Goal: Task Accomplishment & Management: Use online tool/utility

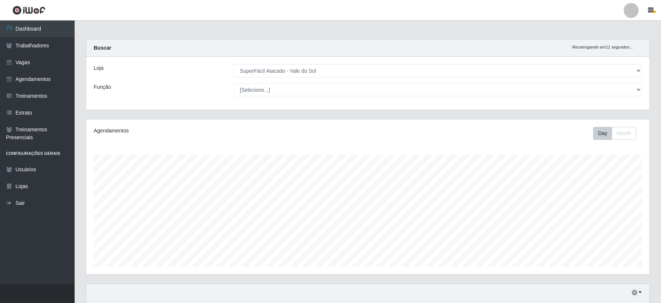
select select "502"
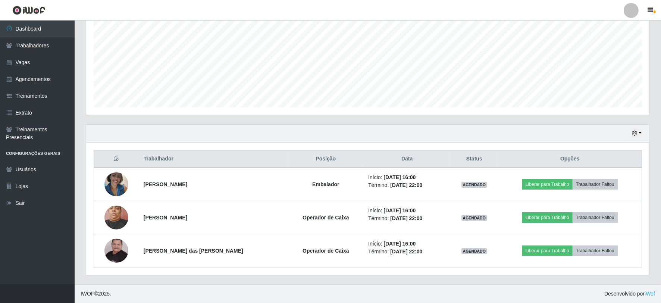
scroll to position [154, 563]
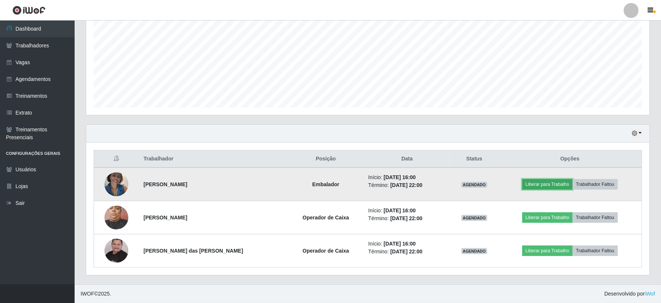
click at [533, 185] on button "Liberar para Trabalho" at bounding box center [547, 184] width 50 height 10
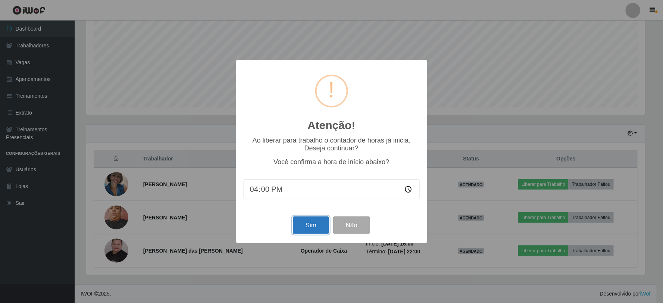
click at [317, 225] on button "Sim" at bounding box center [311, 225] width 36 height 18
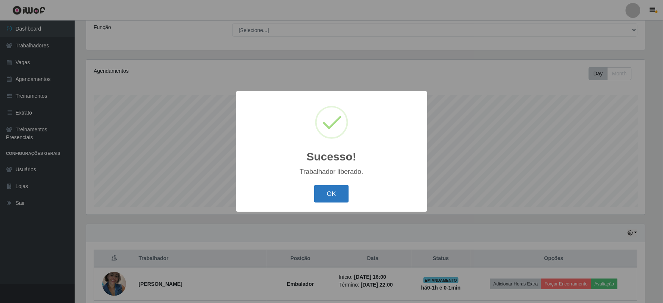
click at [329, 195] on button "OK" at bounding box center [331, 194] width 35 height 18
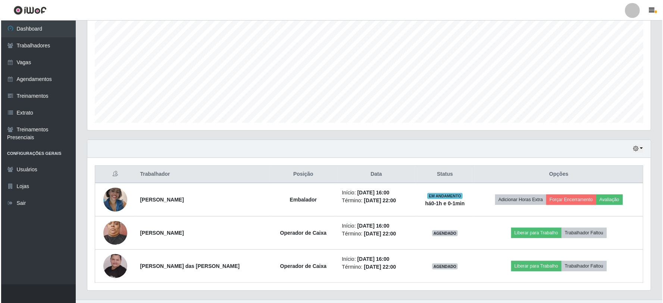
scroll to position [159, 0]
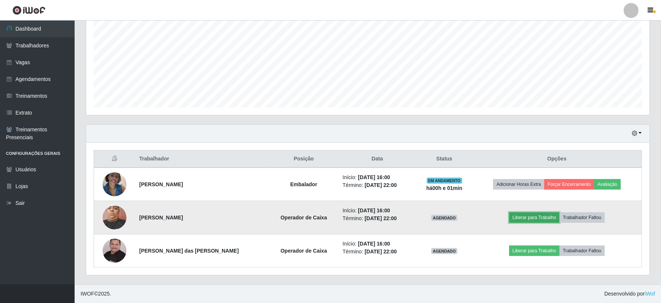
click at [528, 213] on button "Liberar para Trabalho" at bounding box center [534, 217] width 50 height 10
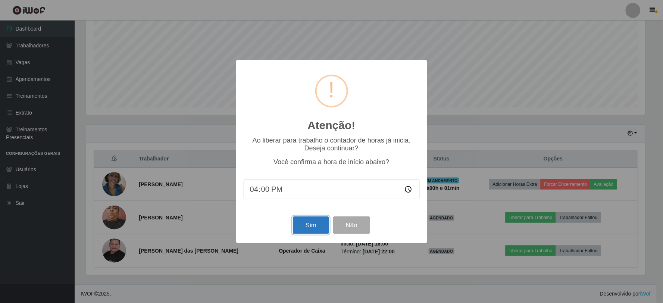
click at [312, 222] on button "Sim" at bounding box center [311, 225] width 36 height 18
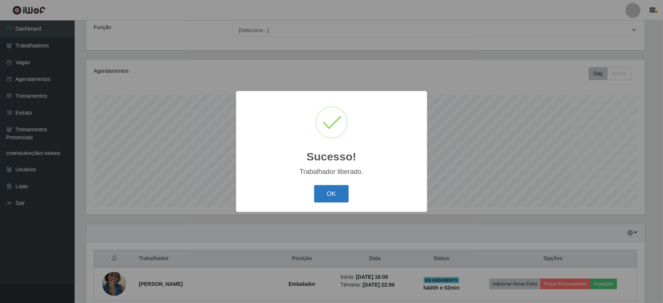
click at [336, 193] on button "OK" at bounding box center [331, 194] width 35 height 18
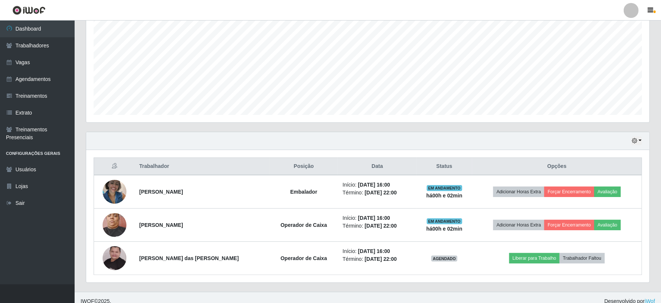
scroll to position [159, 0]
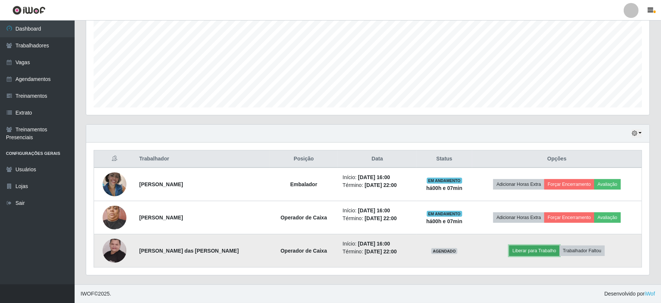
click at [528, 250] on button "Liberar para Trabalho" at bounding box center [534, 250] width 50 height 10
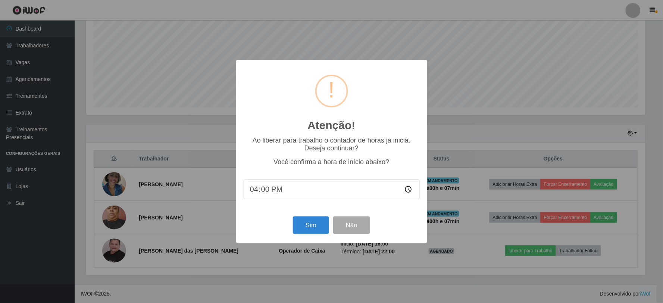
click at [265, 191] on input "16:00" at bounding box center [331, 189] width 176 height 20
type input "16:04"
click at [312, 222] on button "Sim" at bounding box center [311, 225] width 36 height 18
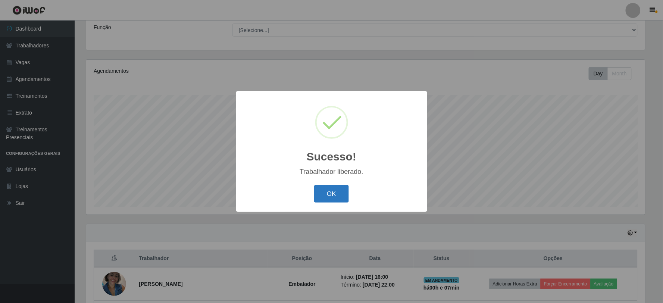
click at [334, 189] on button "OK" at bounding box center [331, 194] width 35 height 18
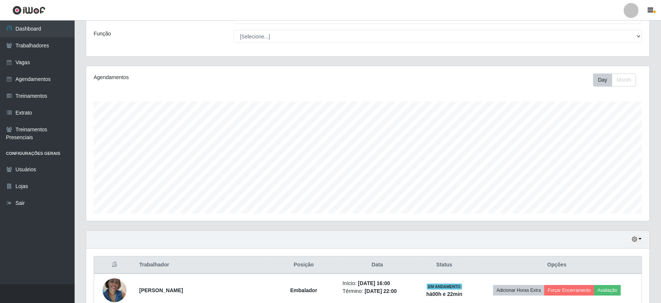
scroll to position [159, 0]
